Goal: Obtain resource: Download file/media

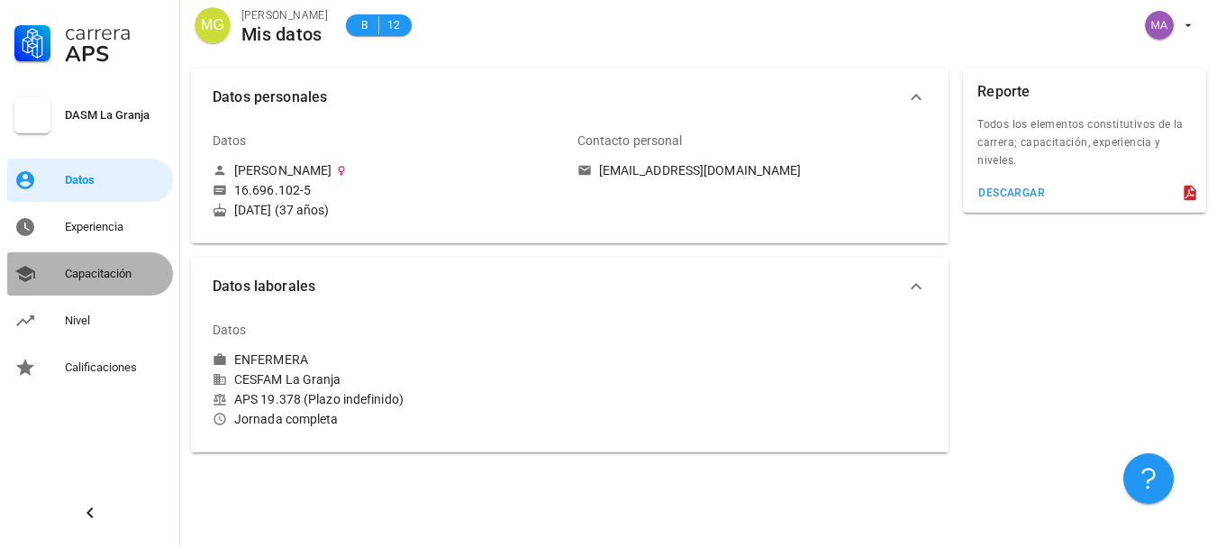
click at [125, 262] on div "Capacitación" at bounding box center [115, 273] width 101 height 29
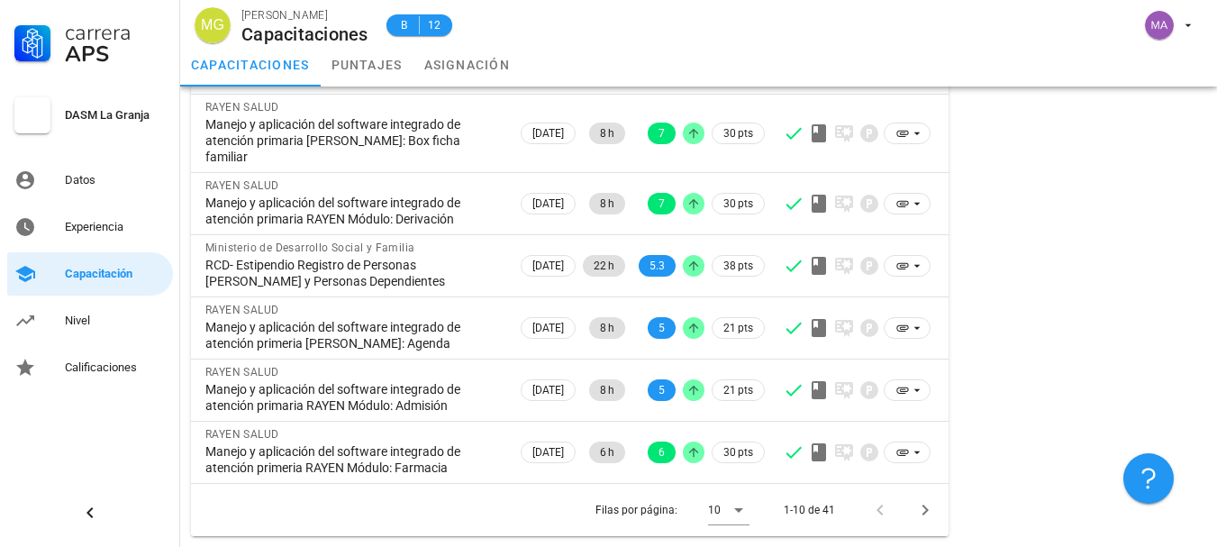
scroll to position [430, 0]
click at [748, 507] on icon at bounding box center [739, 510] width 22 height 22
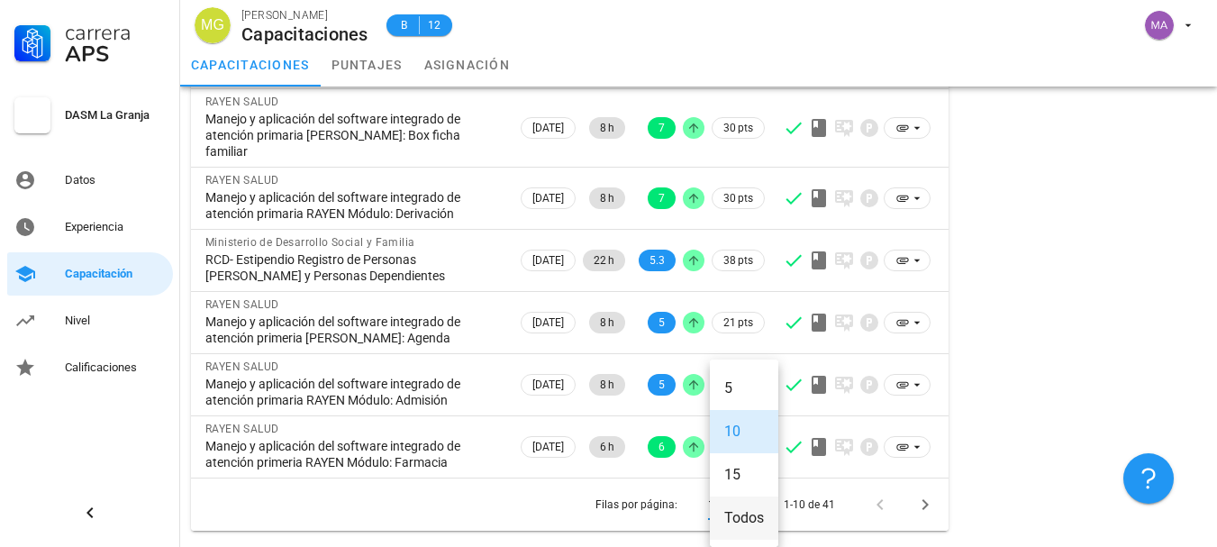
click at [747, 509] on div "Todos" at bounding box center [744, 517] width 40 height 17
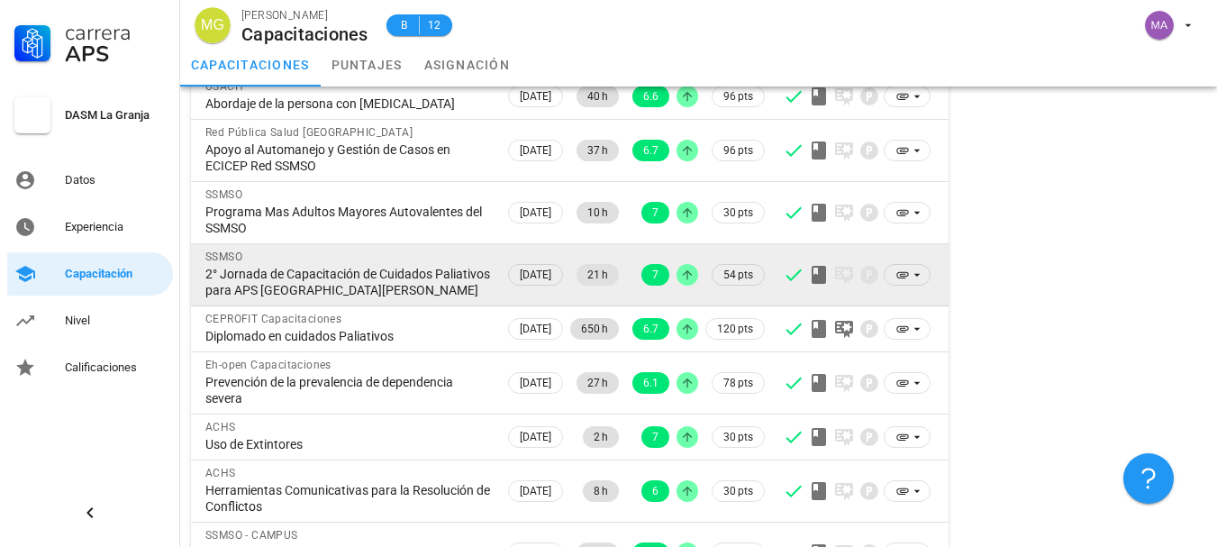
scroll to position [1150, 0]
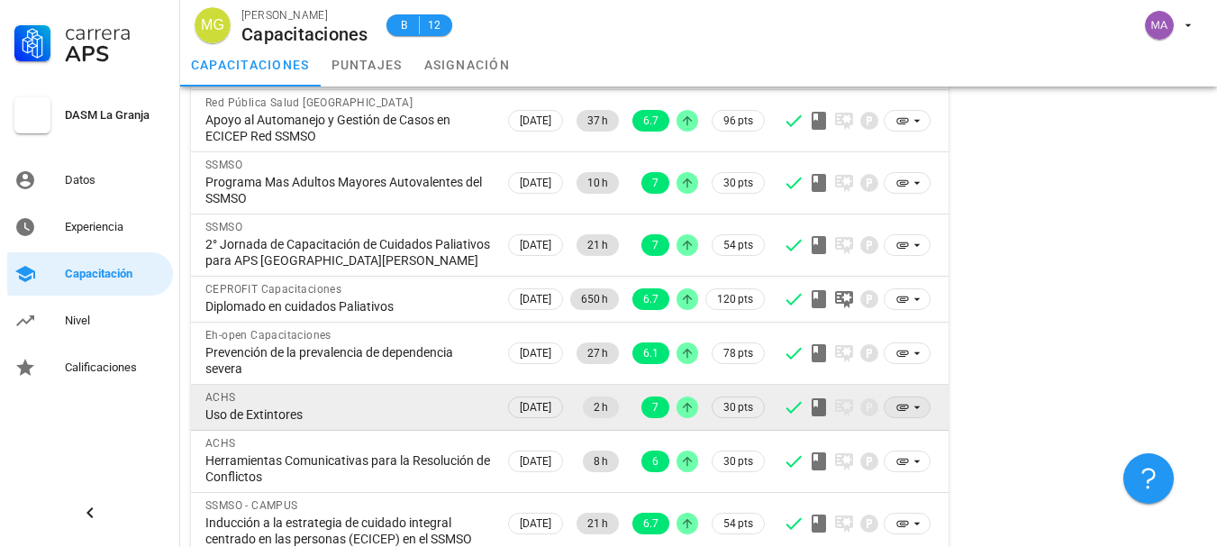
click at [919, 414] on icon at bounding box center [917, 407] width 14 height 14
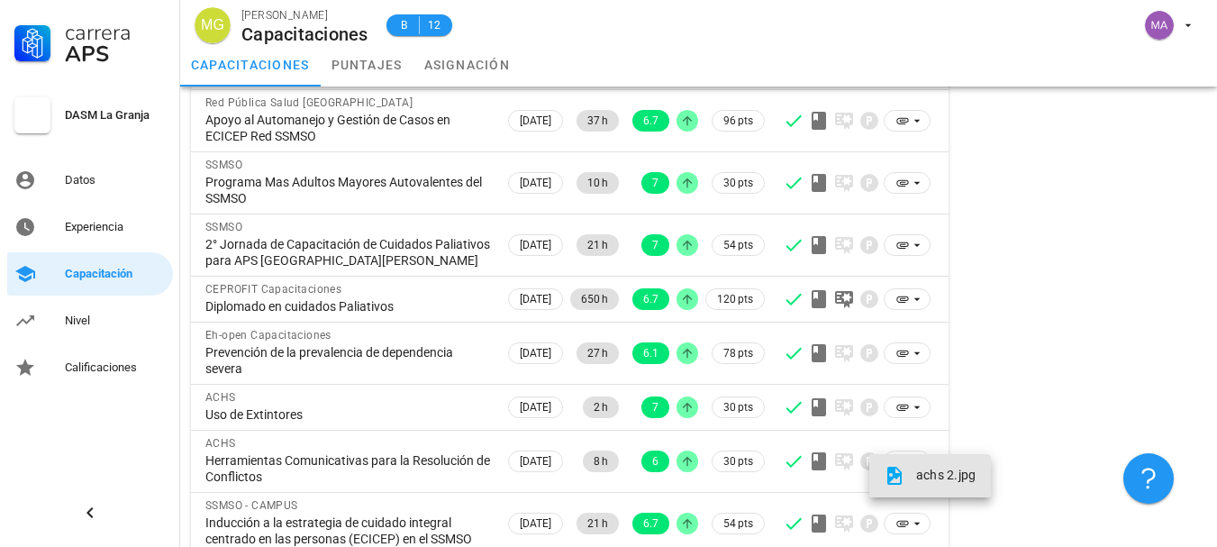
click at [897, 473] on icon at bounding box center [894, 476] width 14 height 18
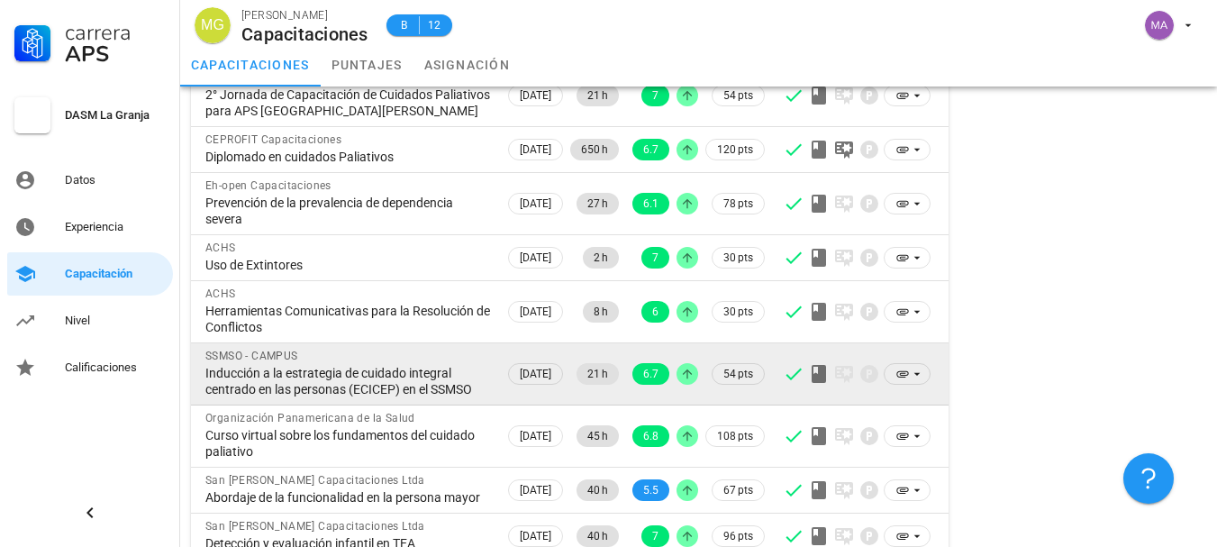
scroll to position [1301, 0]
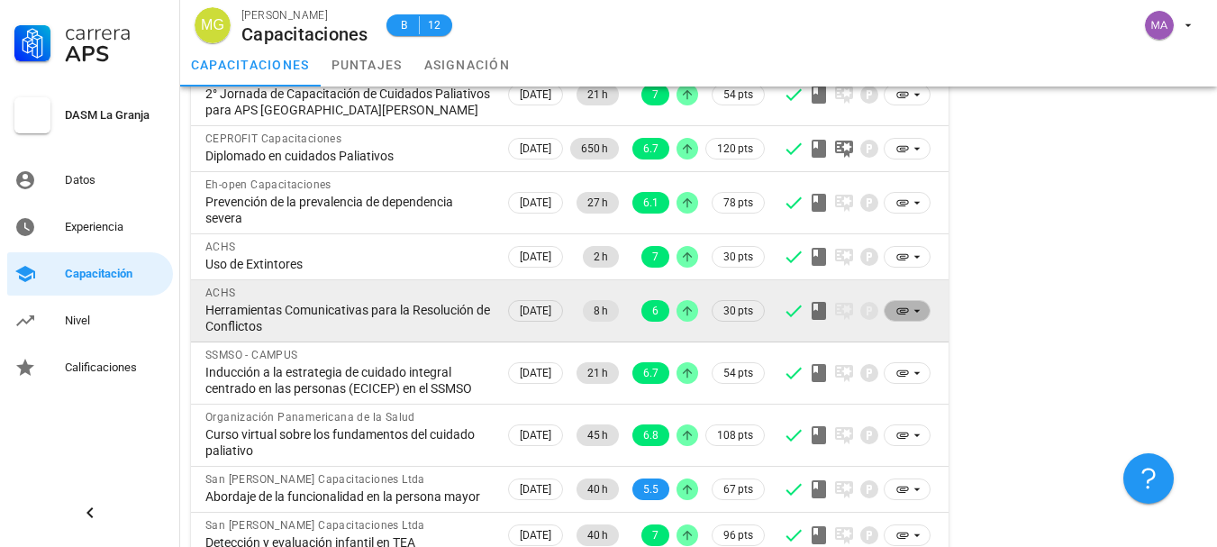
click at [909, 318] on icon at bounding box center [902, 311] width 14 height 14
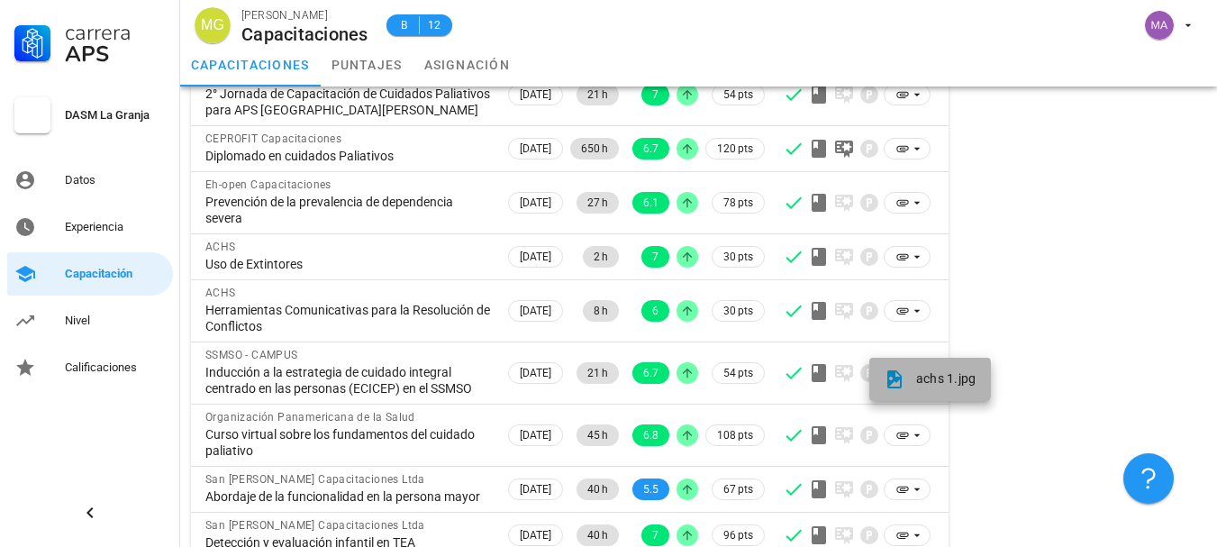
click at [924, 385] on span "achs 1.jpg" at bounding box center [946, 378] width 60 height 14
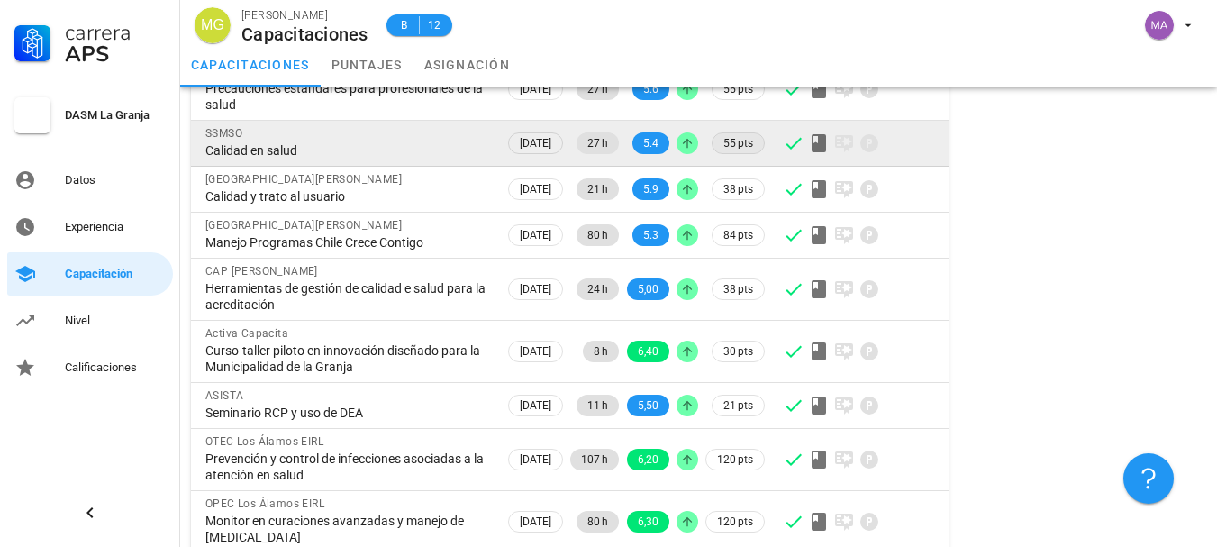
scroll to position [2079, 0]
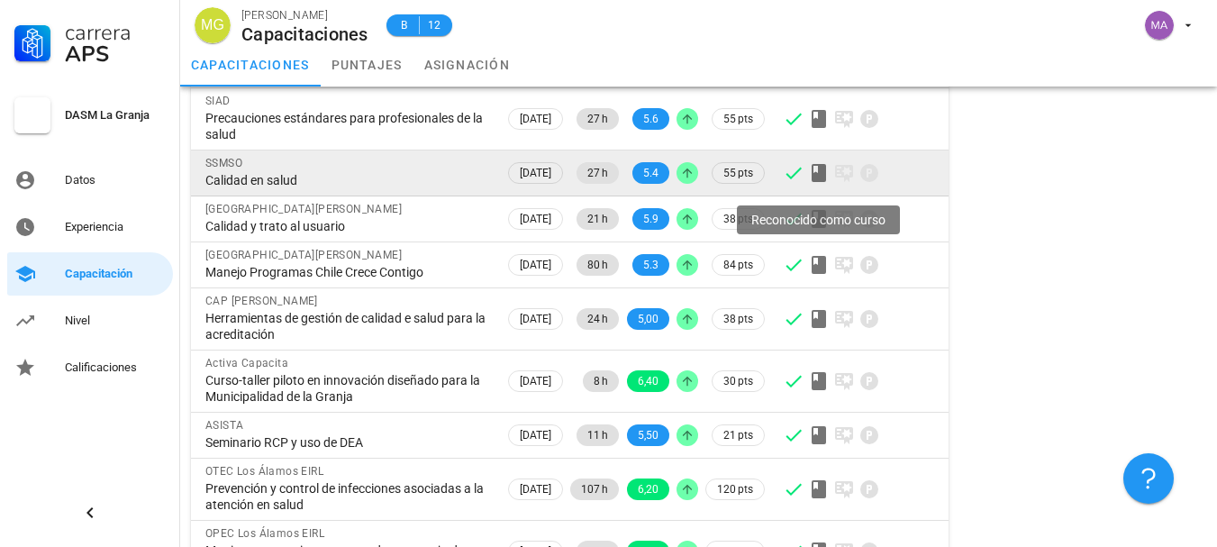
click at [817, 184] on icon at bounding box center [819, 173] width 22 height 22
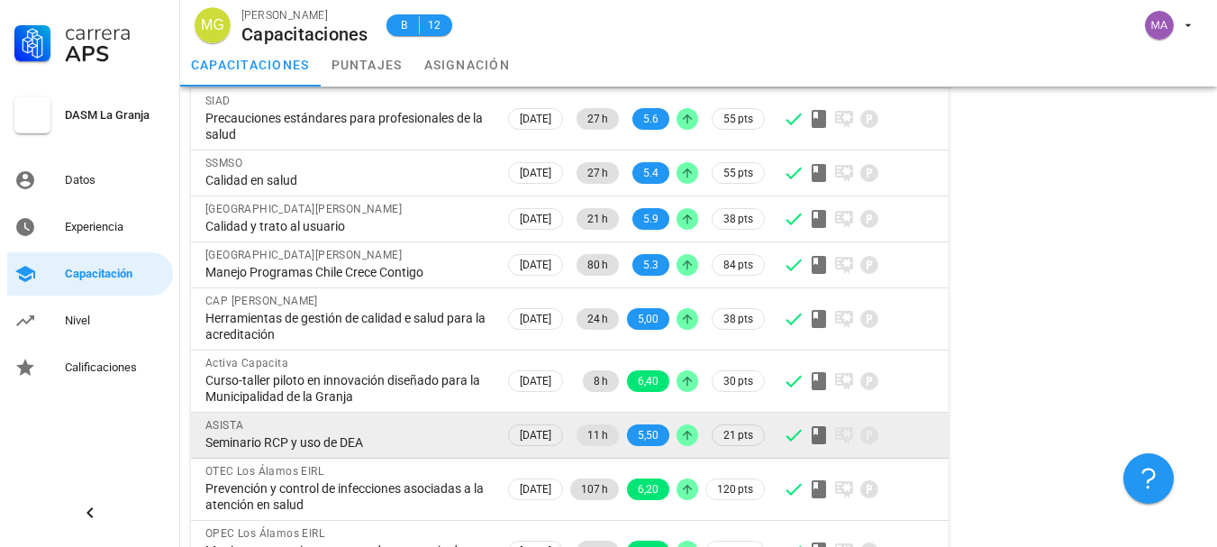
drag, startPoint x: 931, startPoint y: 539, endPoint x: 894, endPoint y: 529, distance: 38.2
click at [923, 459] on td at bounding box center [858, 436] width 180 height 46
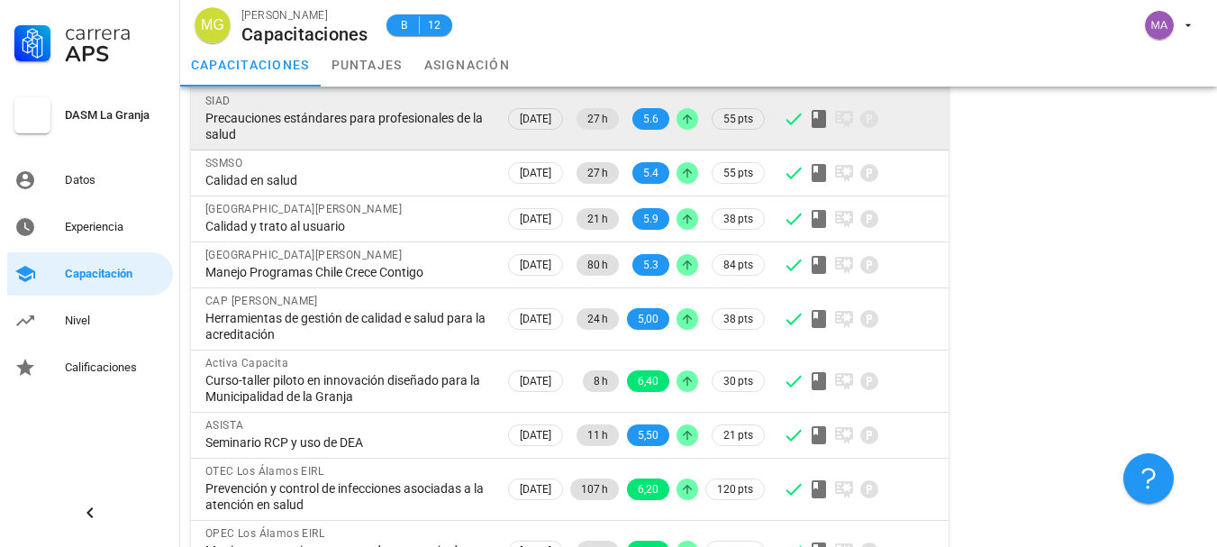
drag, startPoint x: 182, startPoint y: 103, endPoint x: 370, endPoint y: 220, distance: 221.7
click at [370, 142] on div "Precauciones estándares para profesionales de la salud" at bounding box center [347, 126] width 285 height 32
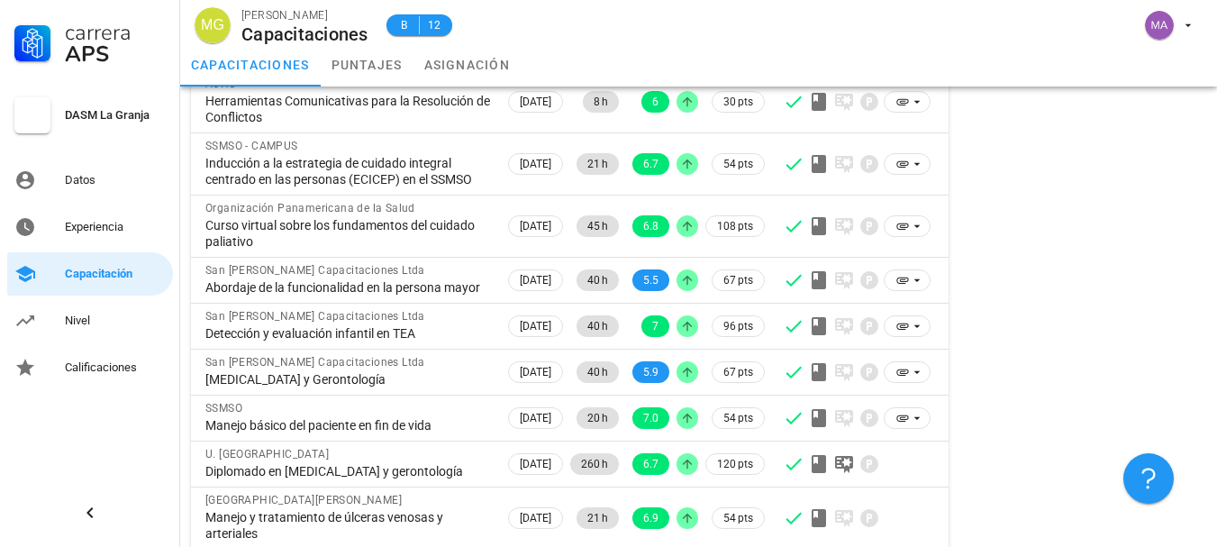
scroll to position [1478, 0]
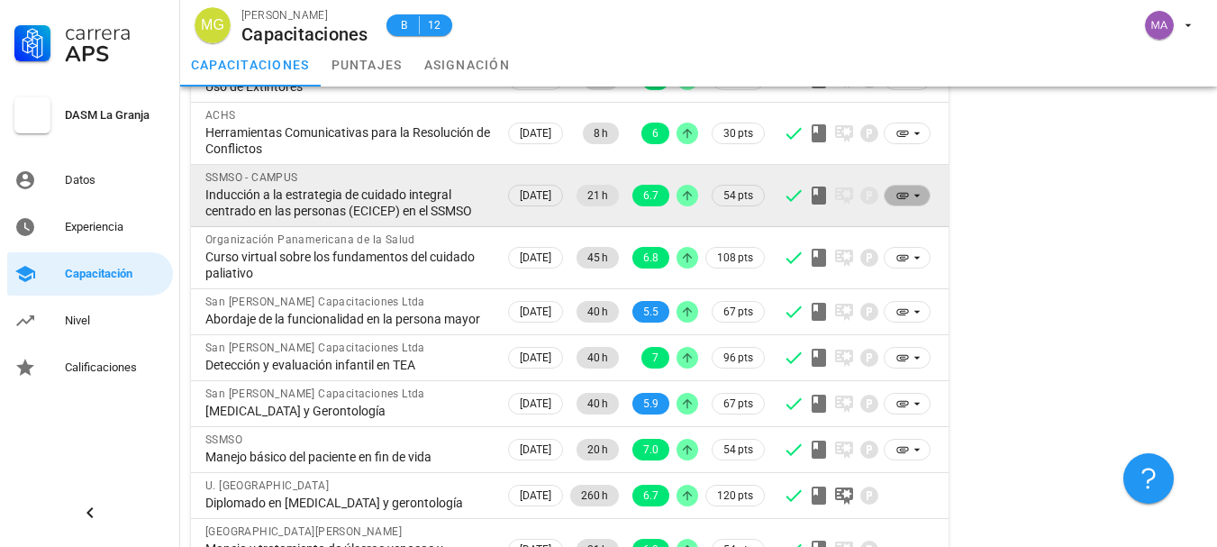
click at [904, 199] on icon at bounding box center [903, 196] width 12 height 6
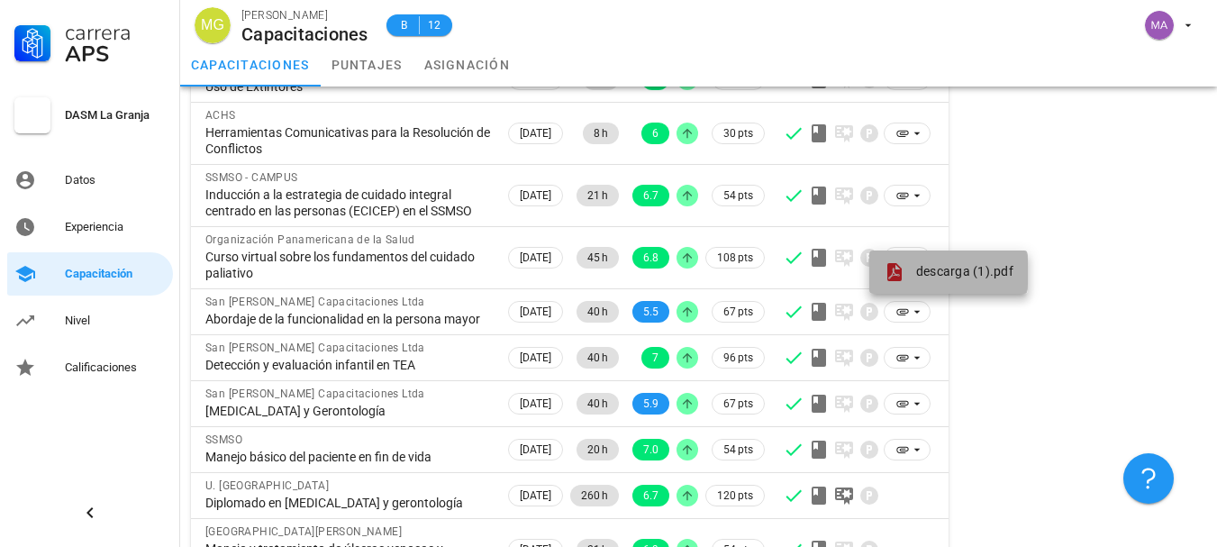
click at [905, 271] on span at bounding box center [898, 272] width 29 height 22
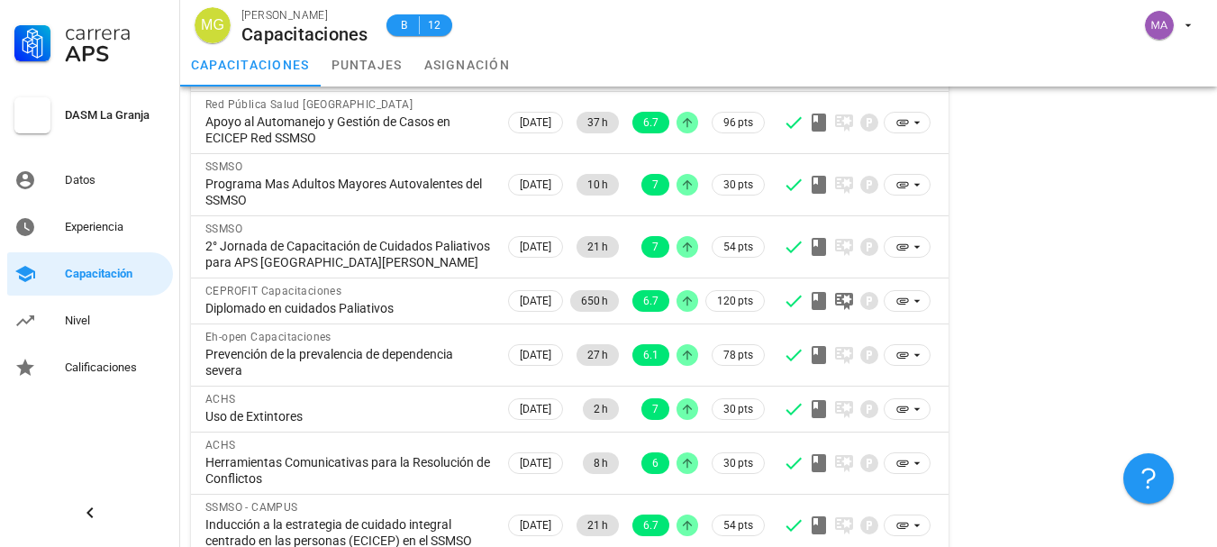
scroll to position [1118, 0]
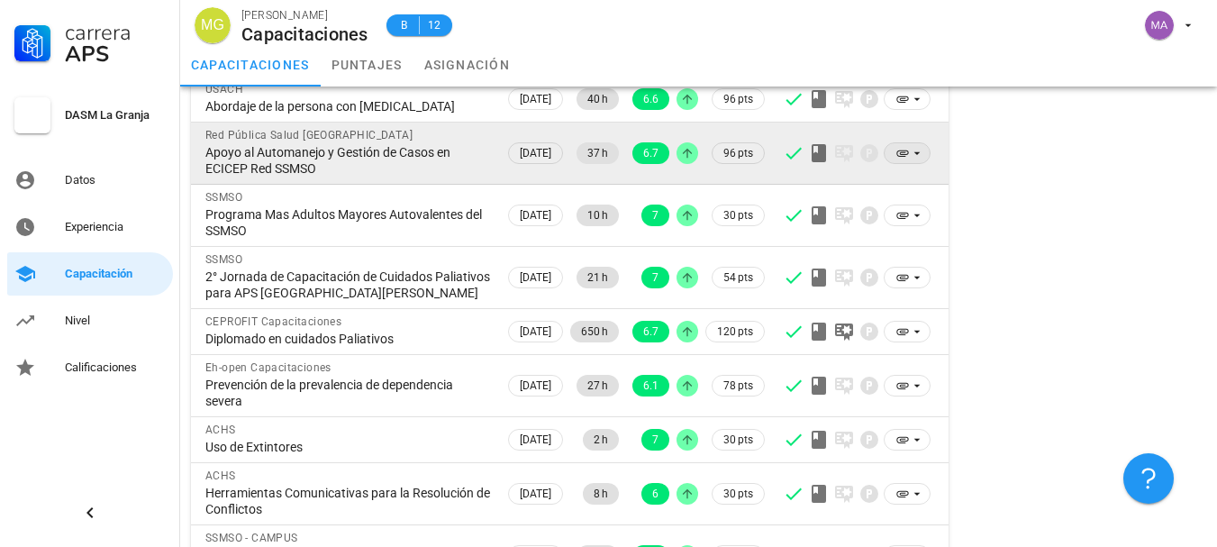
click at [918, 160] on icon at bounding box center [917, 153] width 14 height 14
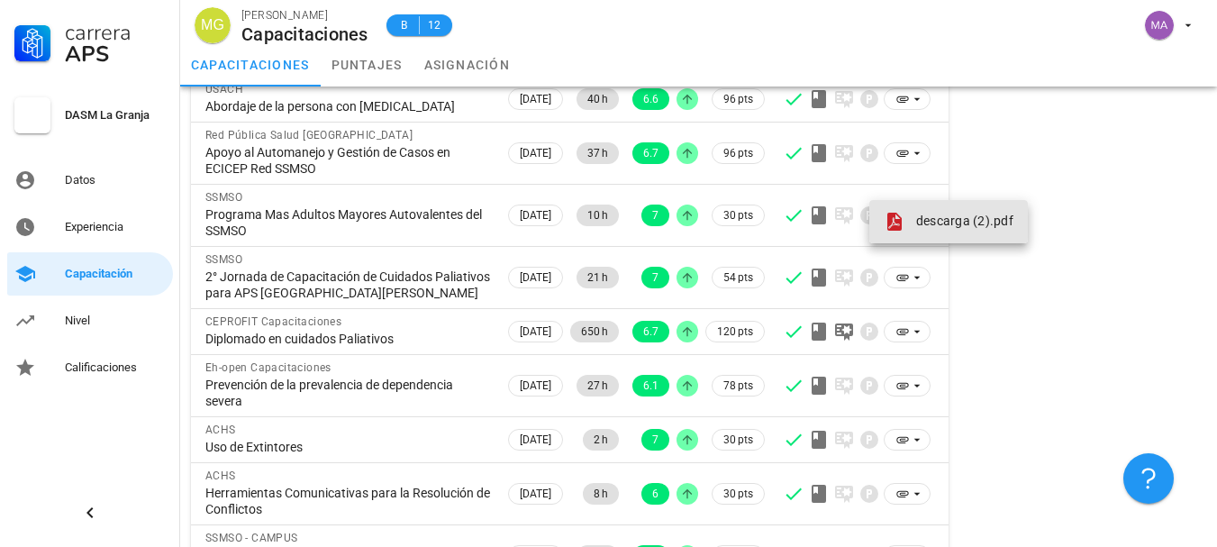
click at [921, 221] on span "descarga (2).pdf" at bounding box center [964, 221] width 97 height 14
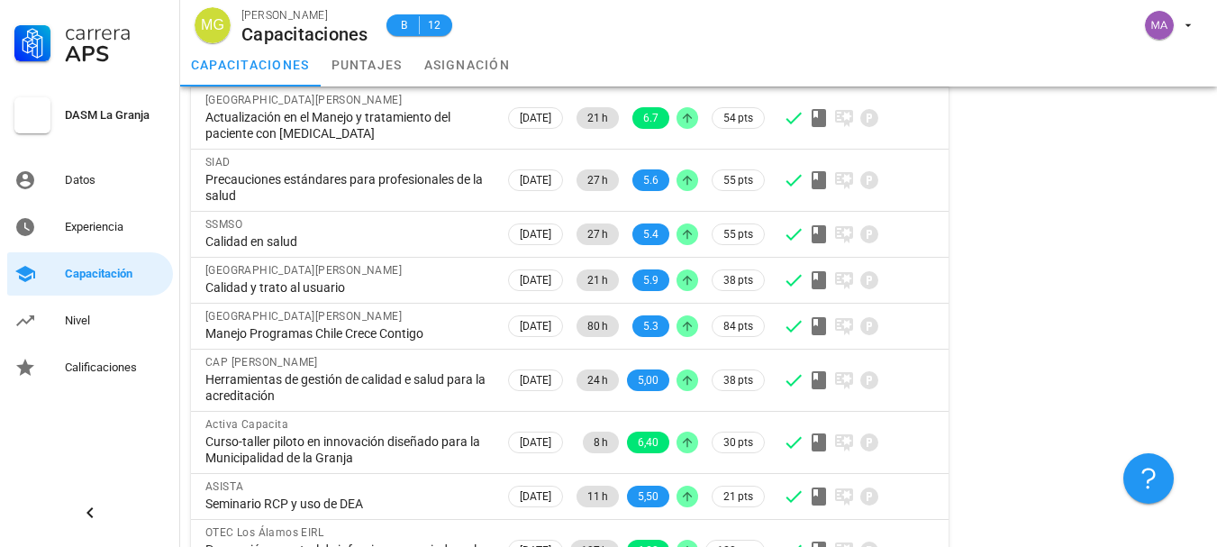
scroll to position [2019, 0]
